Goal: Information Seeking & Learning: Find specific fact

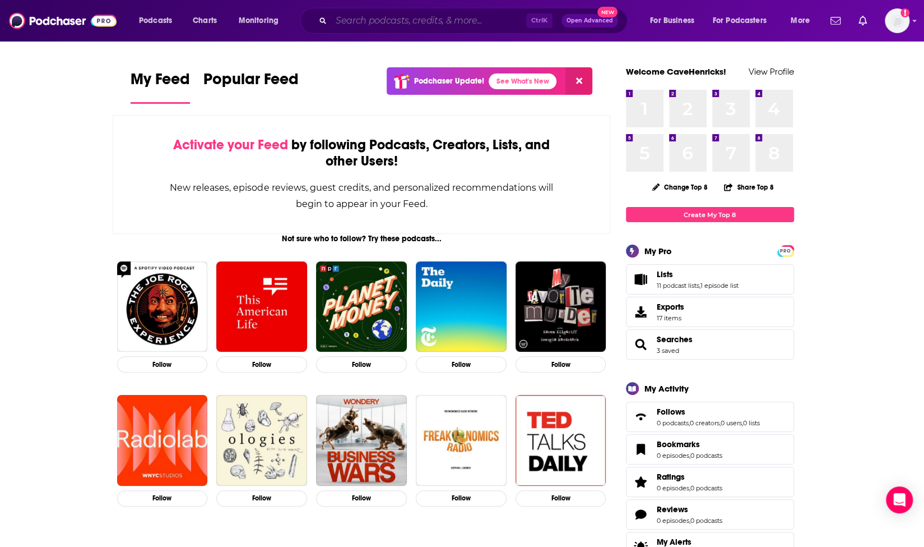
click at [417, 23] on input "Search podcasts, credits, & more..." at bounding box center [428, 21] width 195 height 18
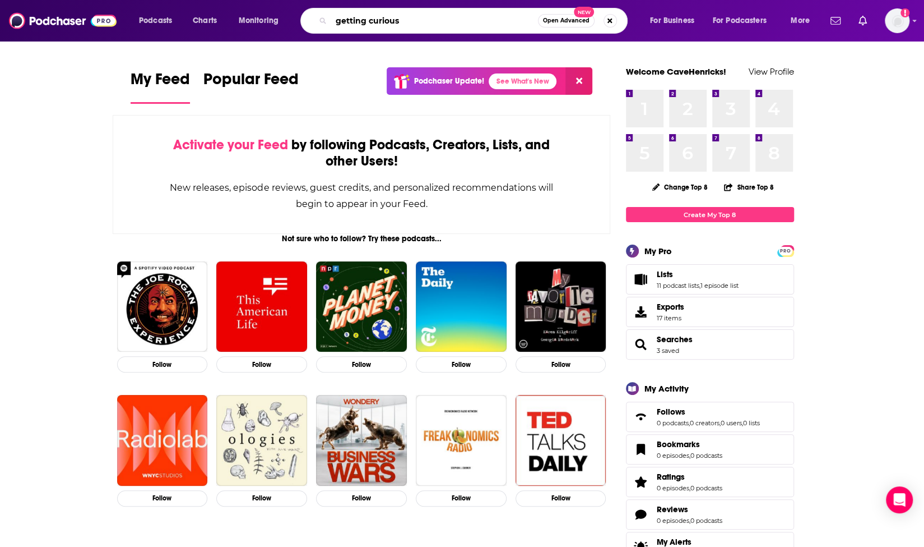
type input "getting curious"
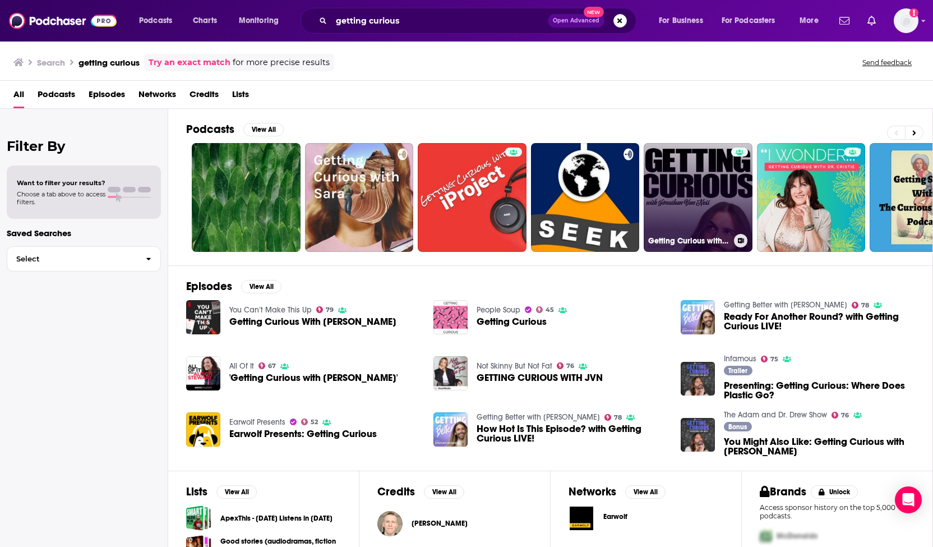
click at [675, 190] on link "Getting Curious with [PERSON_NAME] - Import" at bounding box center [697, 197] width 109 height 109
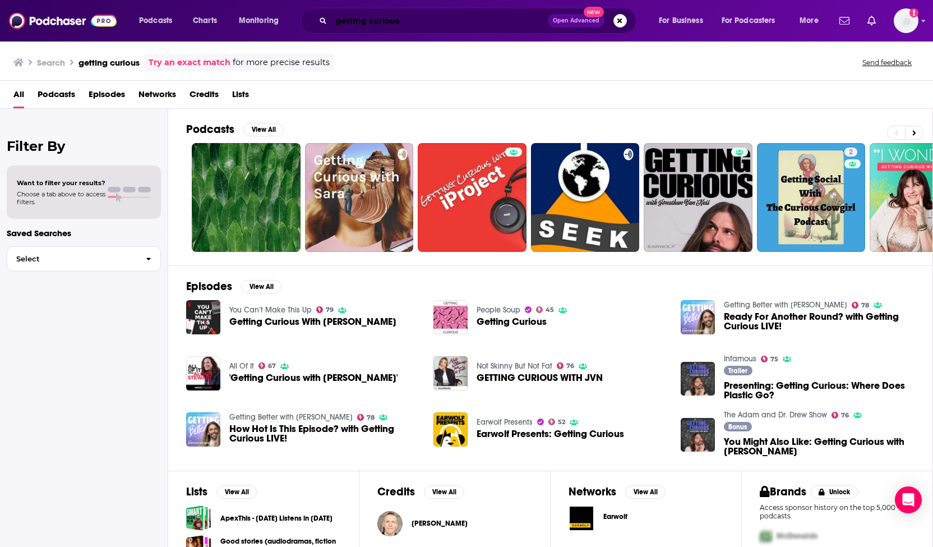
click at [436, 18] on input "getting curious" at bounding box center [439, 21] width 216 height 18
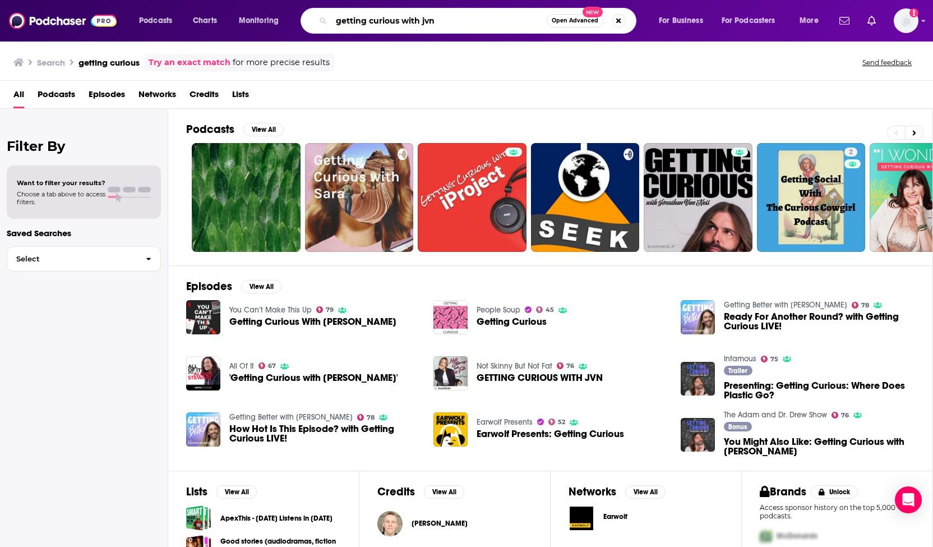
type input "getting curious with jvn"
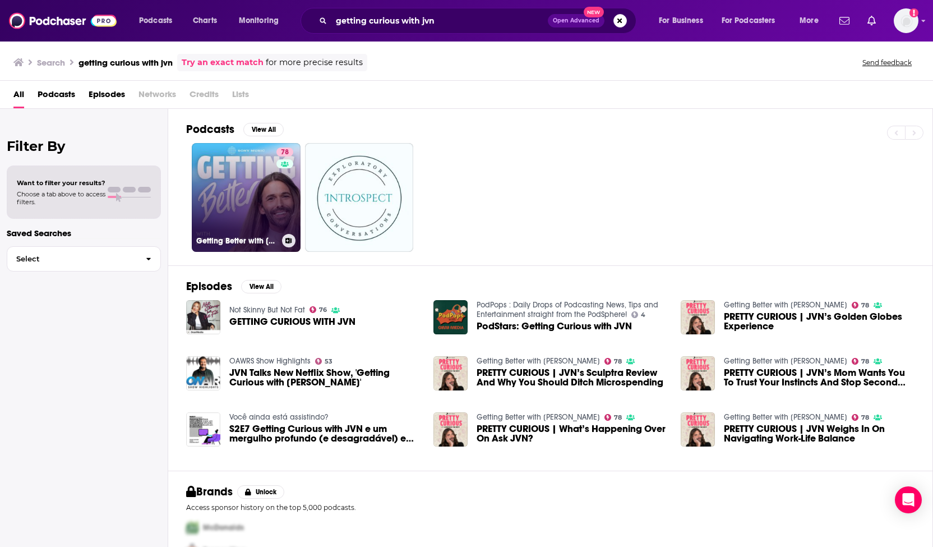
click at [247, 182] on link "78 Getting Better with [PERSON_NAME]" at bounding box center [246, 197] width 109 height 109
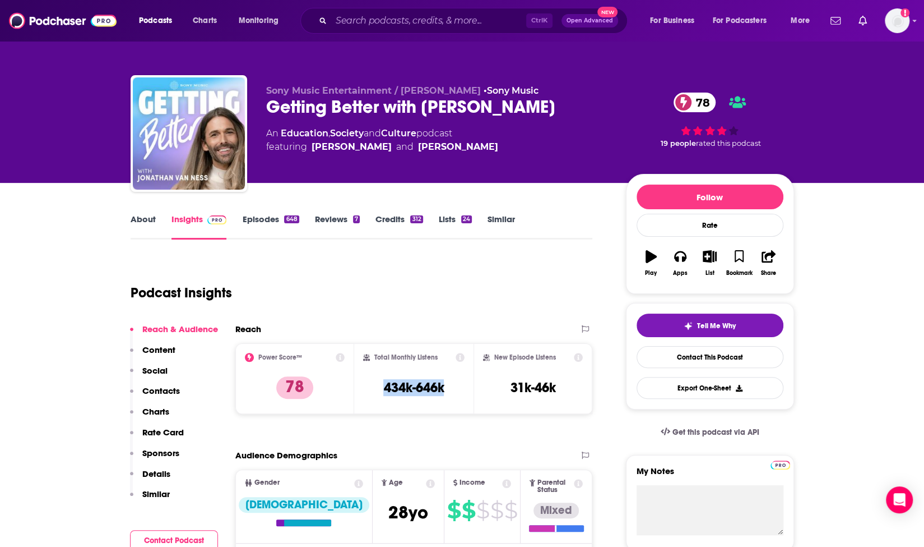
drag, startPoint x: 448, startPoint y: 390, endPoint x: 374, endPoint y: 386, distance: 74.1
click at [374, 386] on div "Total Monthly Listens 434k-646k" at bounding box center [413, 379] width 101 height 52
copy h3 "434k-646k"
